Goal: Register for event/course

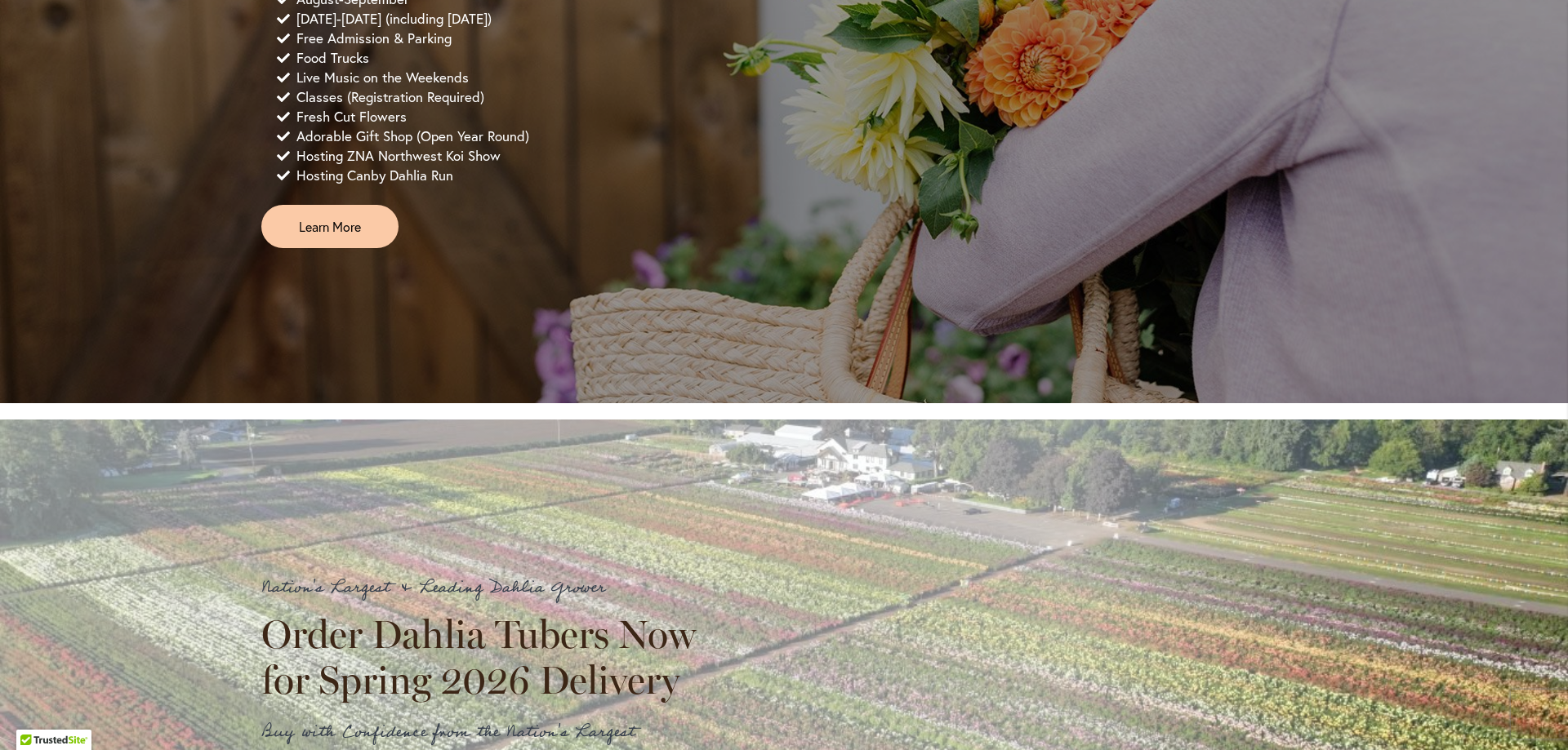
scroll to position [1225, 0]
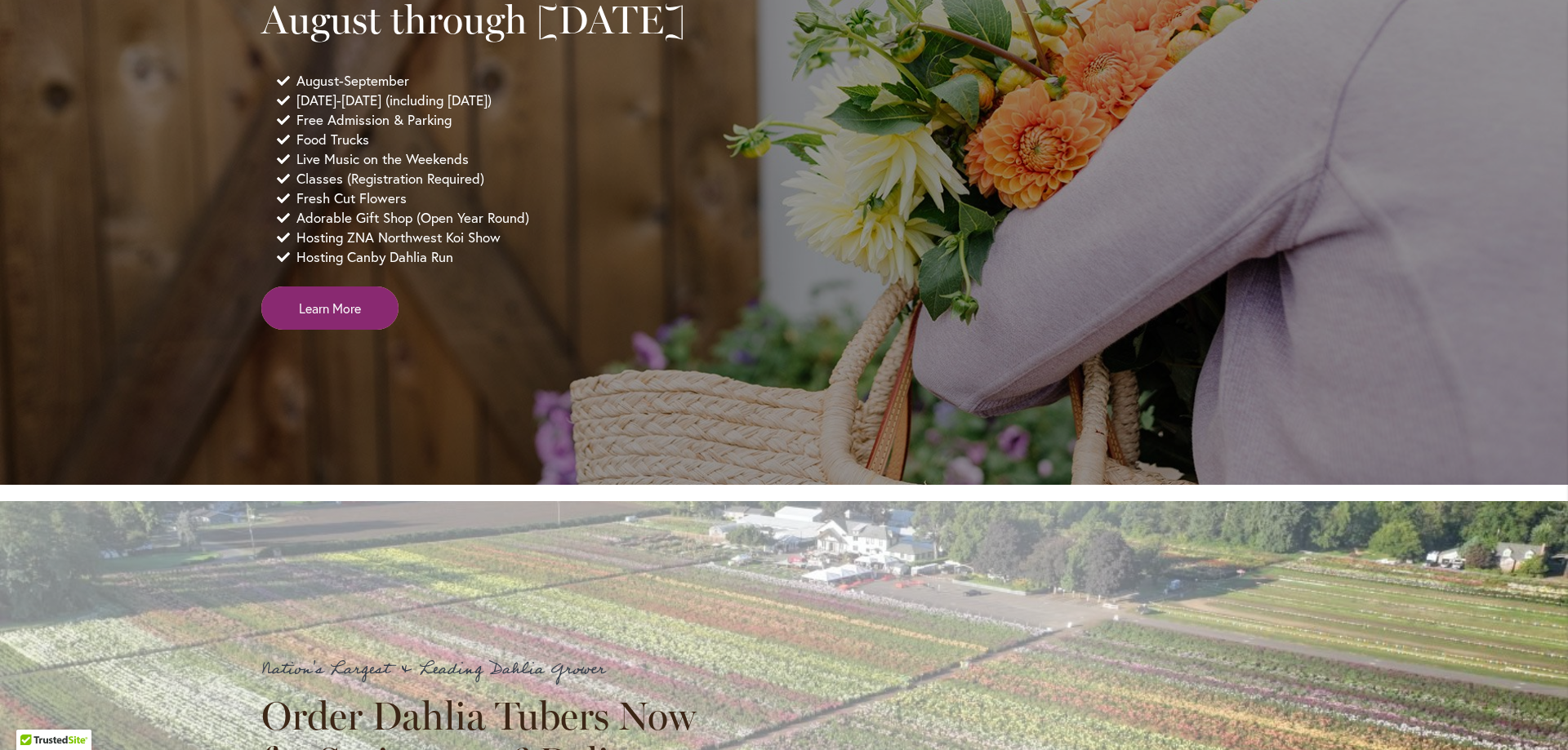
click at [306, 318] on span "Learn More" at bounding box center [330, 308] width 62 height 19
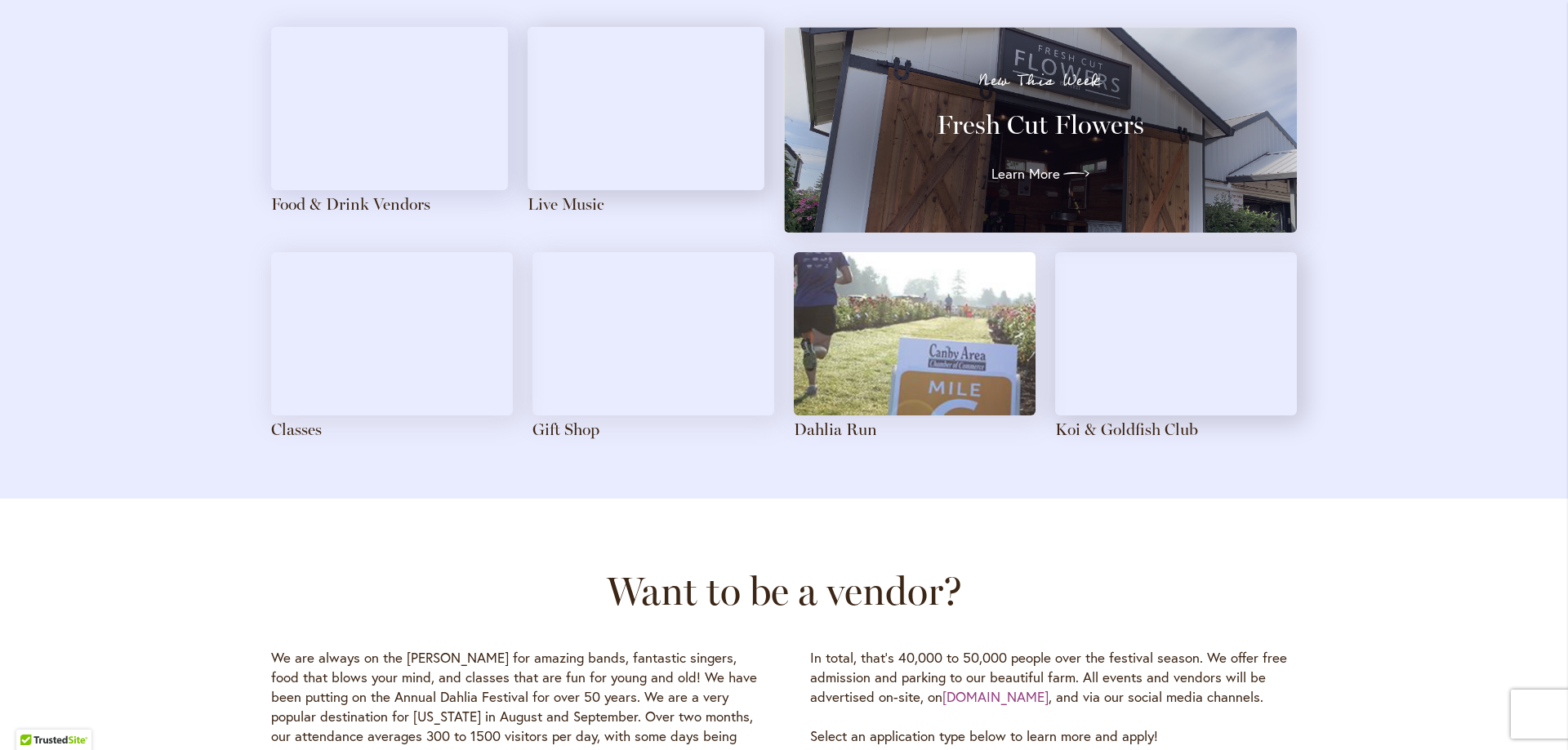
scroll to position [1878, 0]
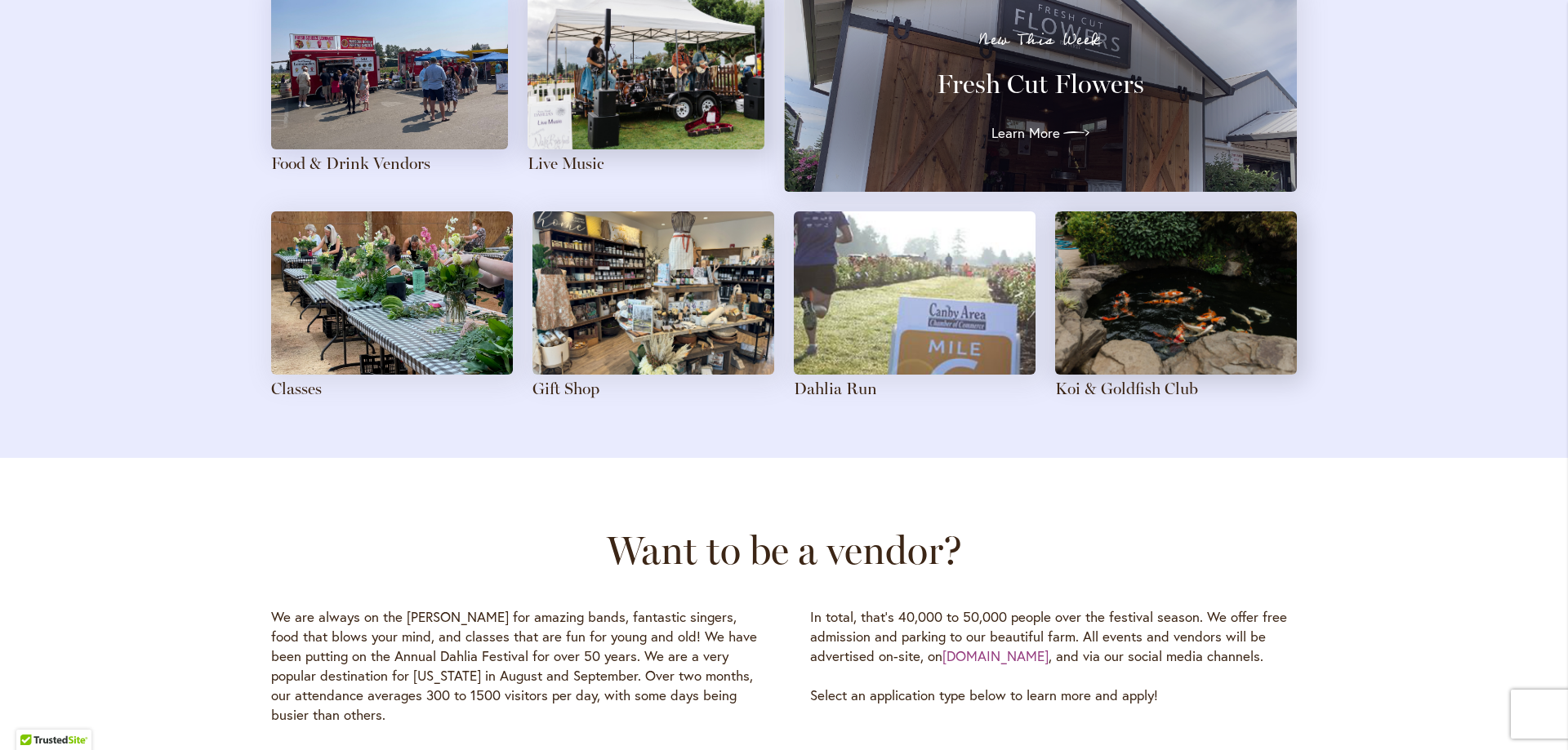
click at [408, 309] on img at bounding box center [391, 293] width 241 height 164
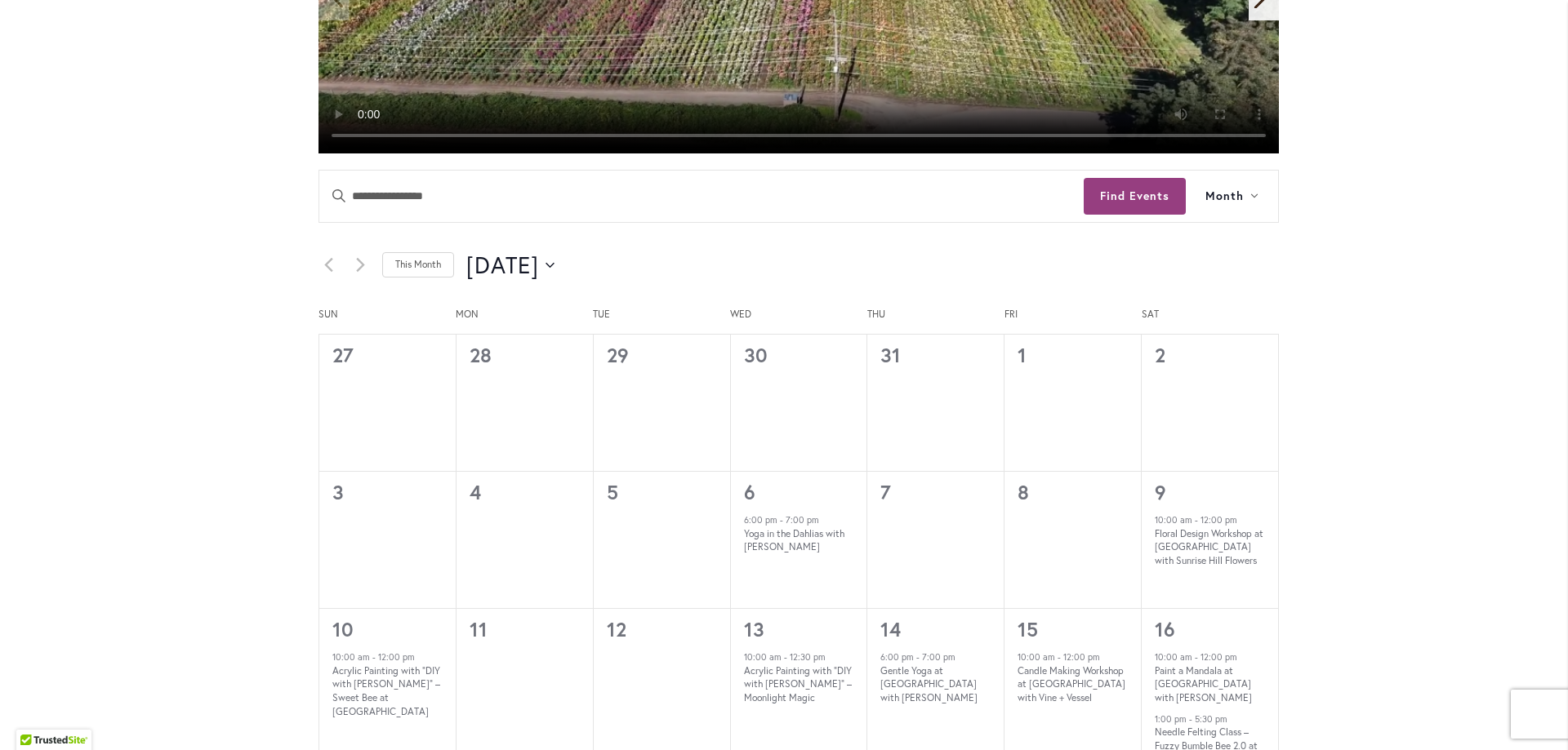
scroll to position [766, 0]
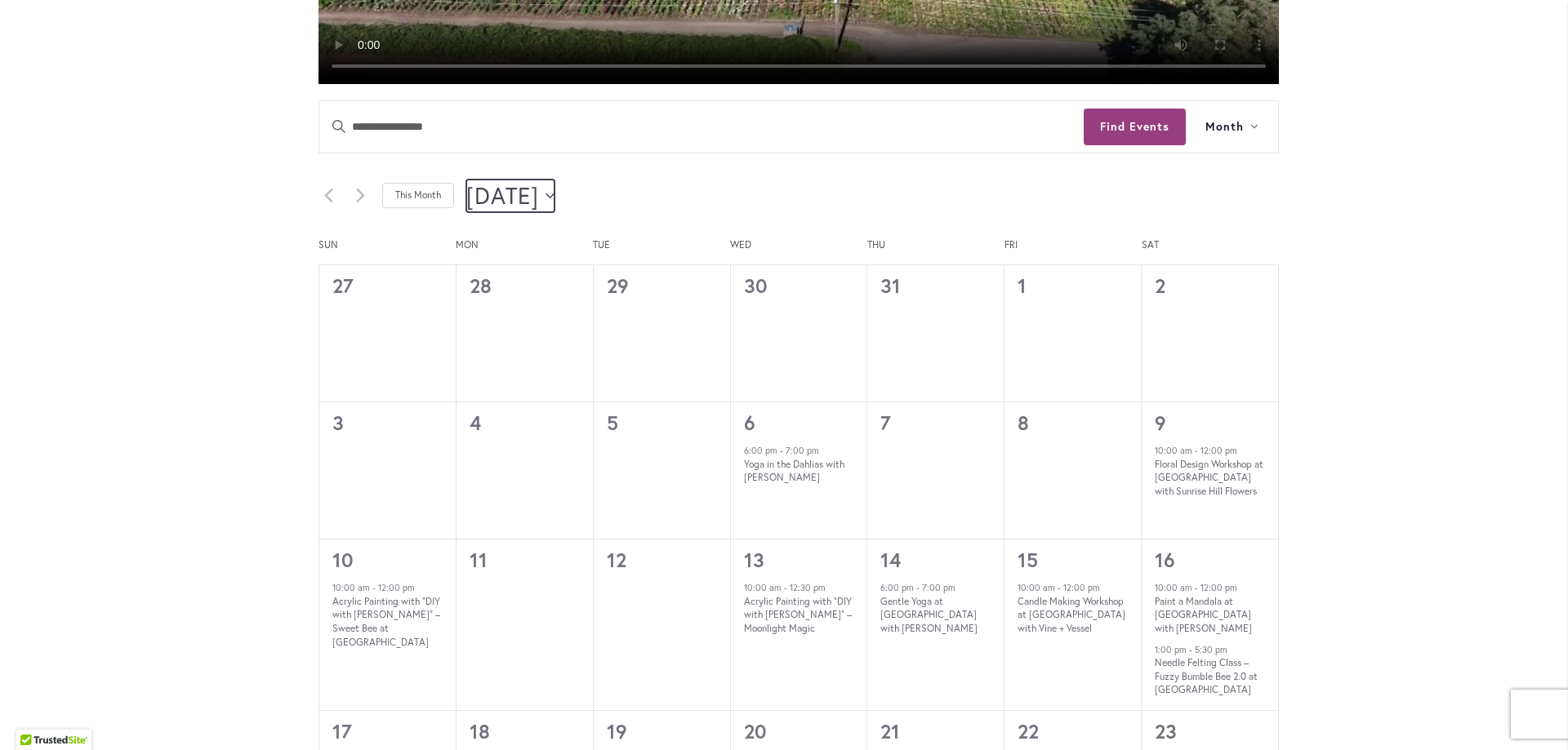
click at [555, 199] on button "8/1/2025 August 2025" at bounding box center [511, 196] width 89 height 33
click at [496, 361] on span "Sep" at bounding box center [512, 365] width 67 height 38
type input "********"
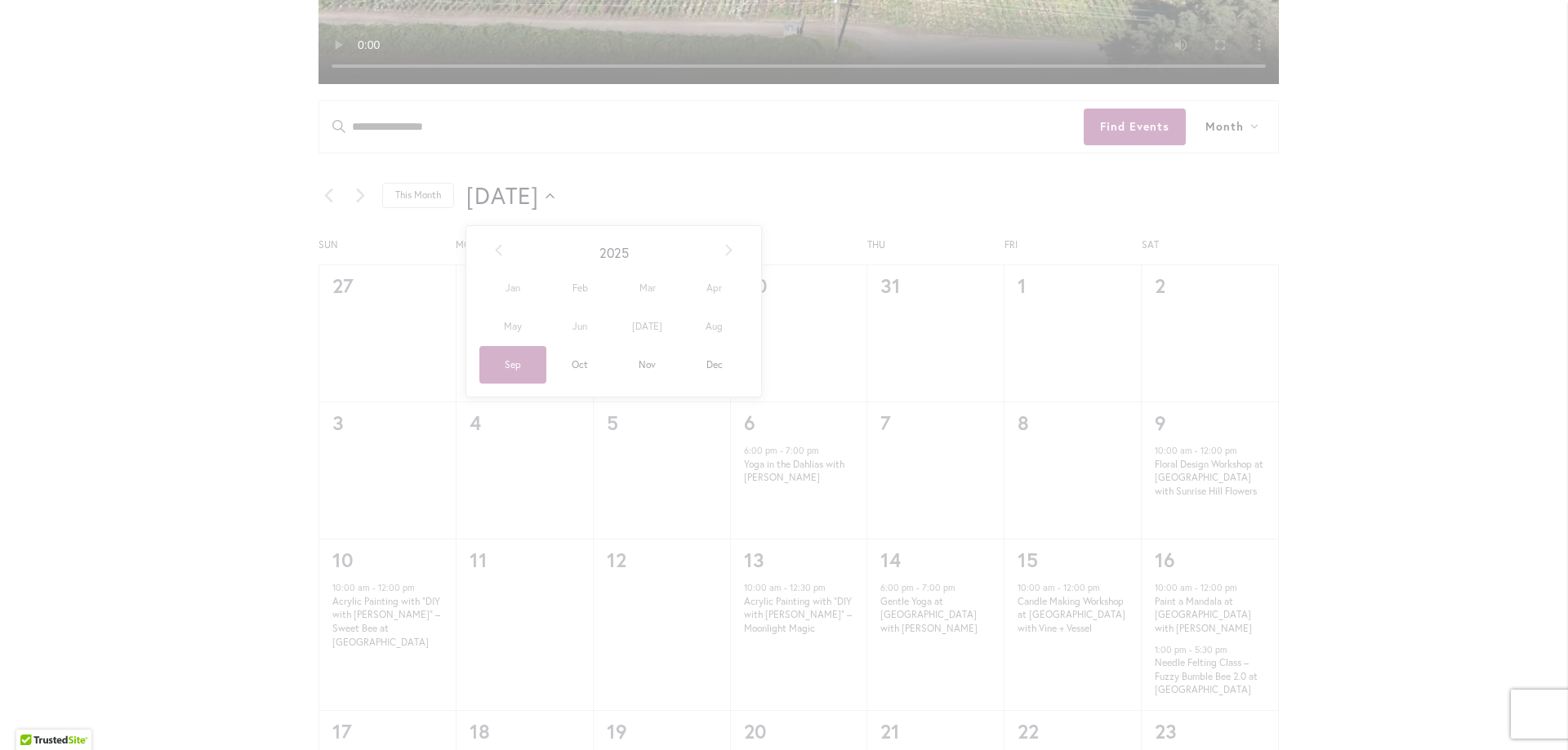
scroll to position [0, 56]
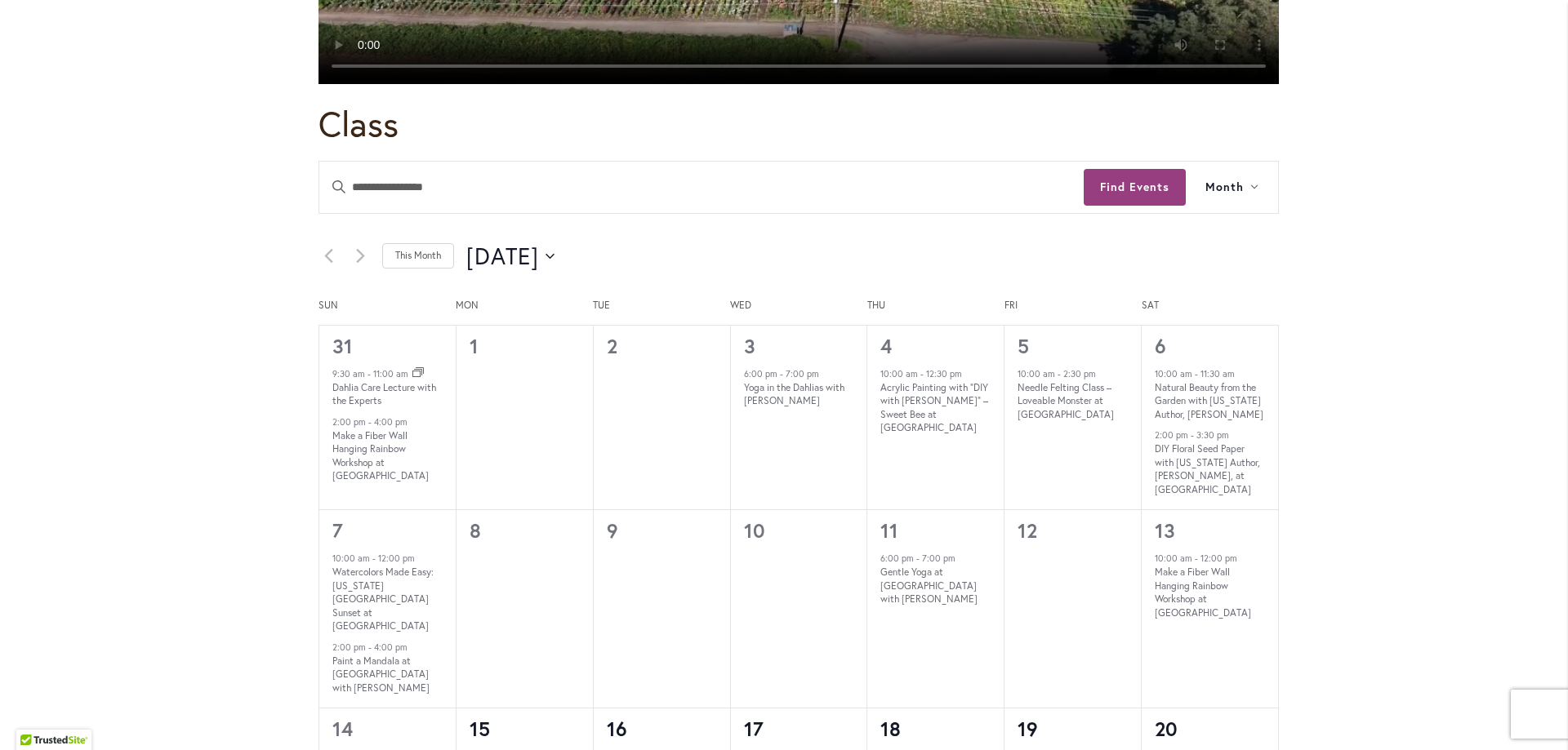
scroll to position [848, 0]
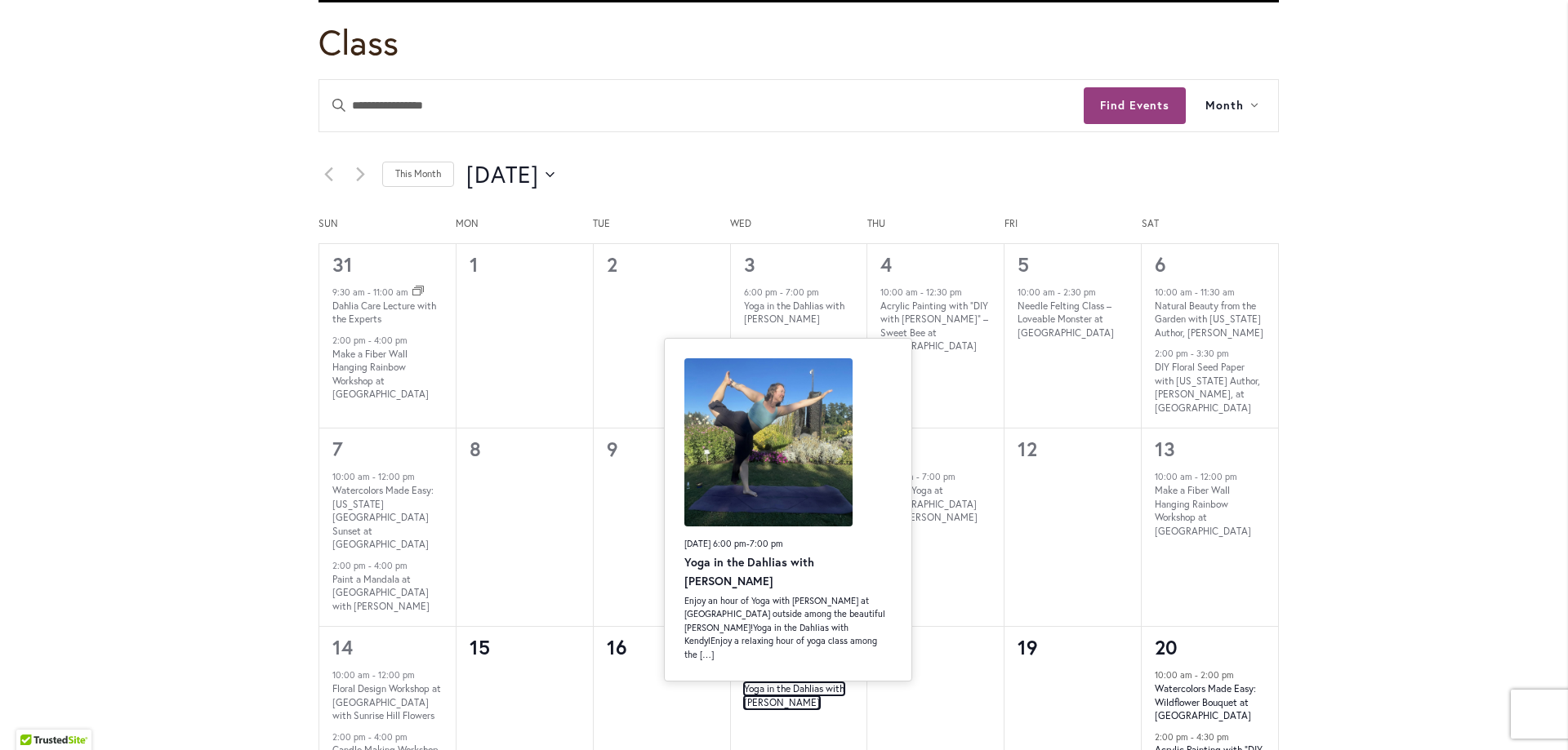
click at [744, 682] on link "Yoga in the Dahlias with [PERSON_NAME]" at bounding box center [793, 696] width 100 height 27
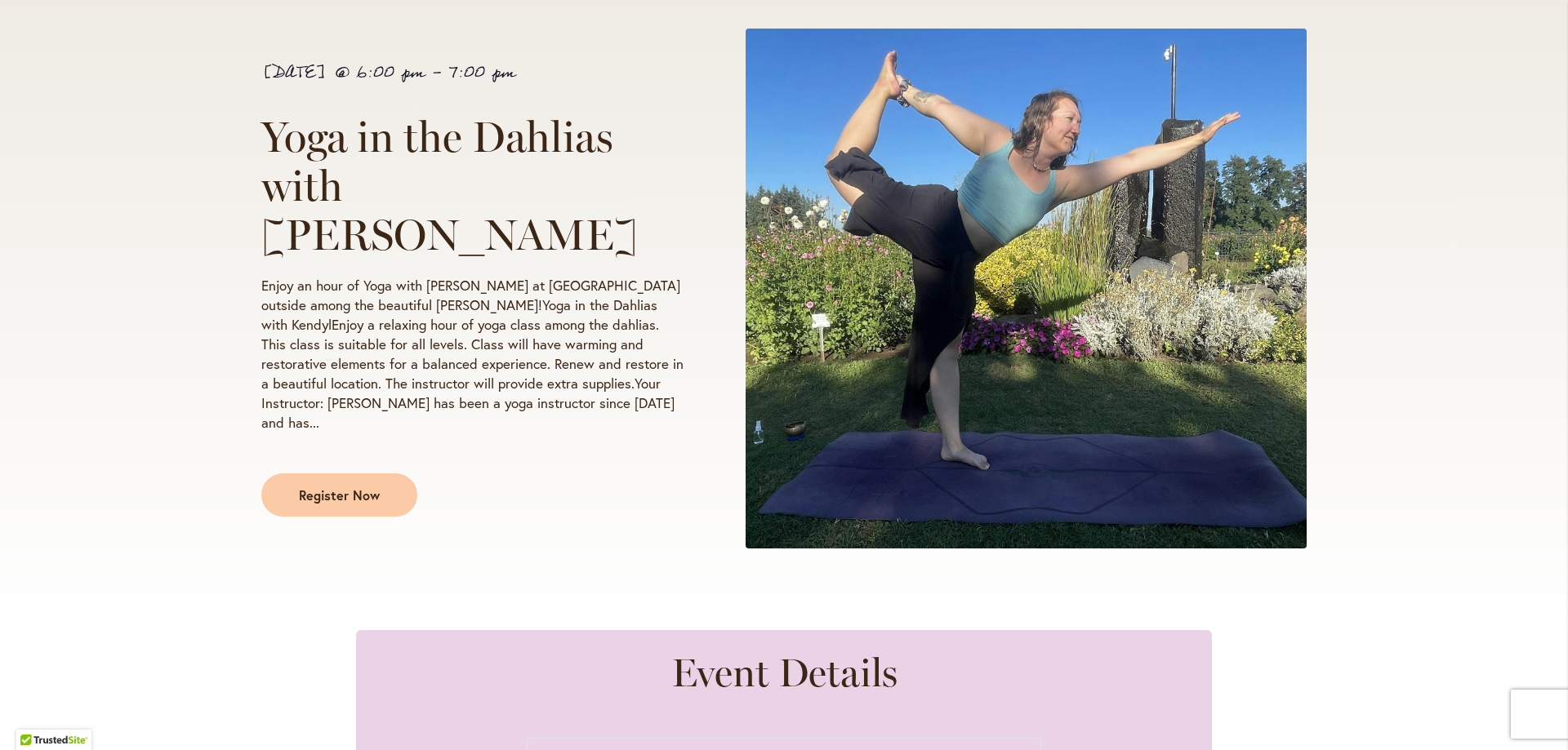
scroll to position [245, 0]
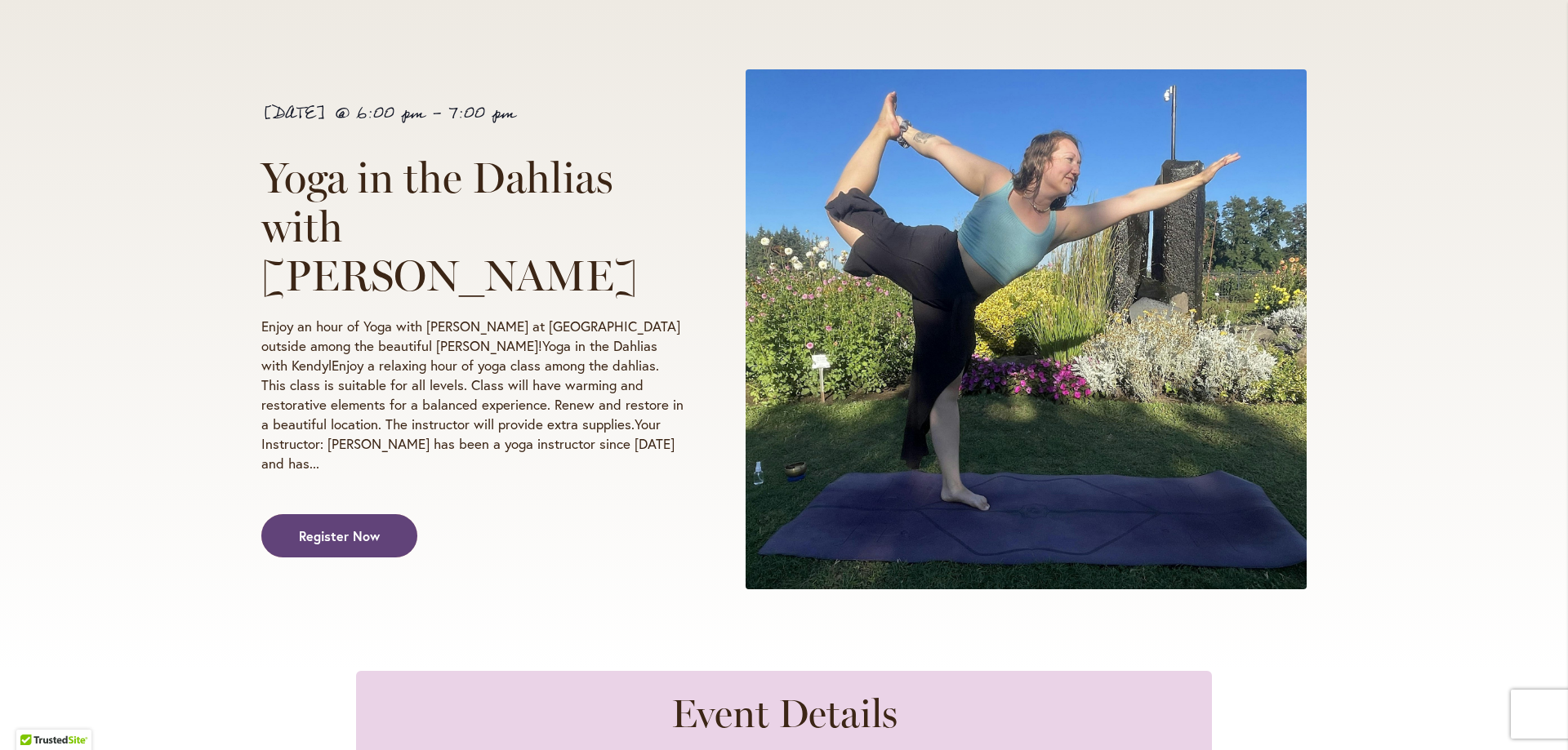
click at [314, 527] on span "Register Now" at bounding box center [339, 536] width 80 height 19
